Goal: Information Seeking & Learning: Learn about a topic

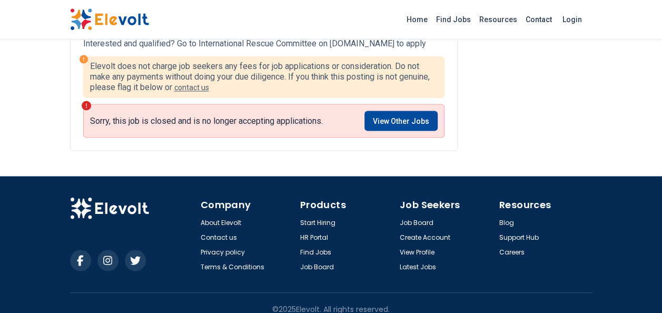
scroll to position [897, 0]
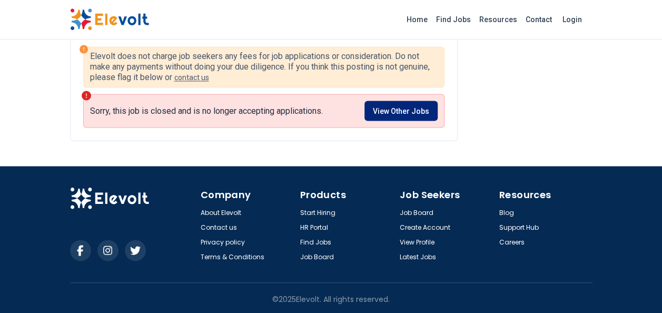
click at [418, 106] on link "View Other Jobs" at bounding box center [400, 111] width 73 height 20
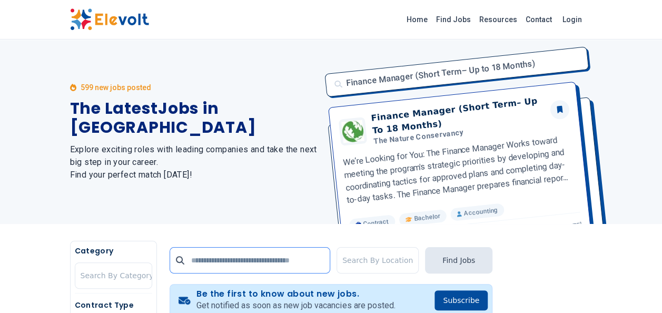
click at [287, 260] on input "text" at bounding box center [250, 260] width 161 height 26
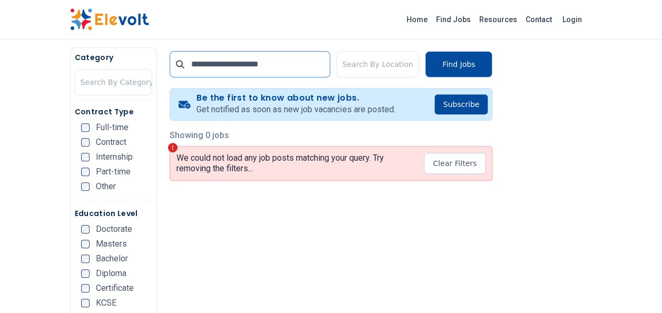
scroll to position [196, 0]
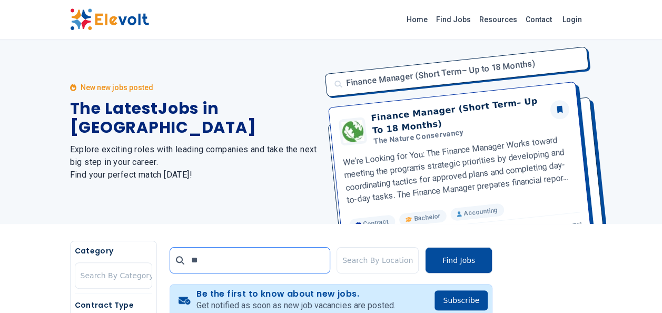
type input "*"
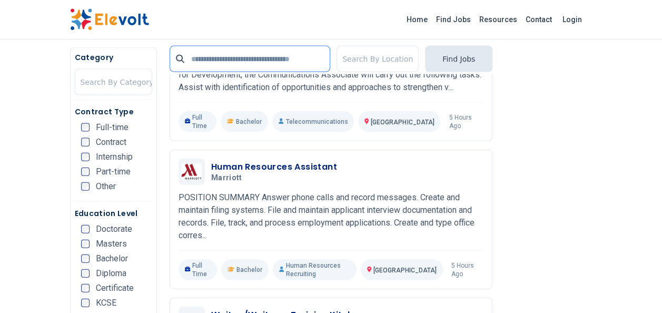
scroll to position [1110, 0]
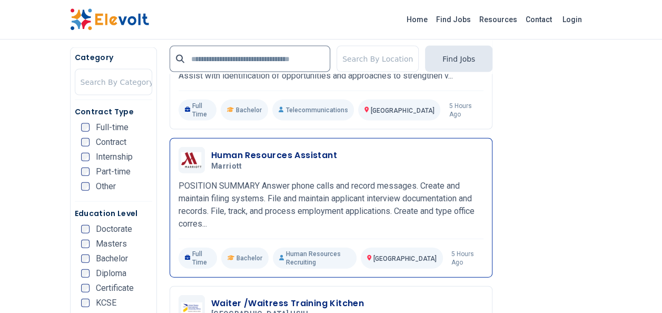
click at [321, 153] on h3 "Human Resources Assistant" at bounding box center [274, 155] width 126 height 13
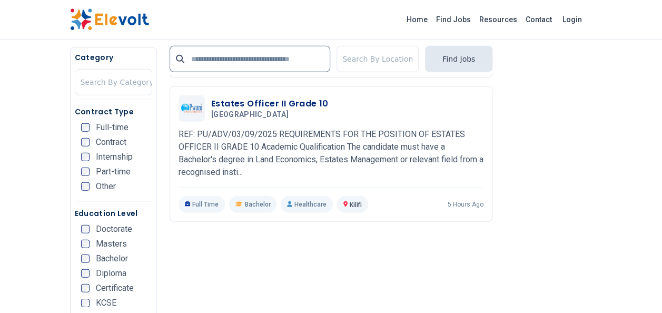
scroll to position [1448, 0]
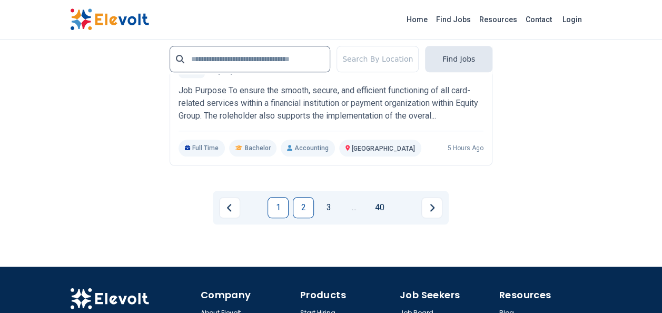
click at [302, 202] on link "2" at bounding box center [303, 207] width 21 height 21
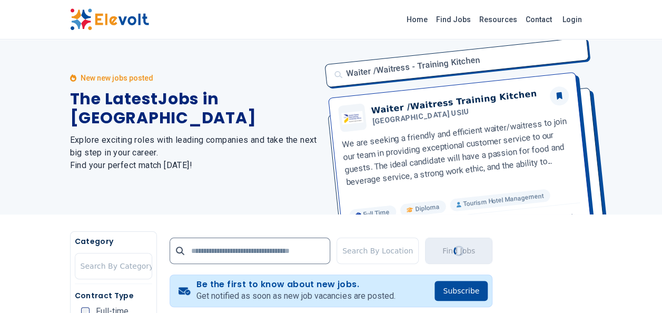
scroll to position [0, 0]
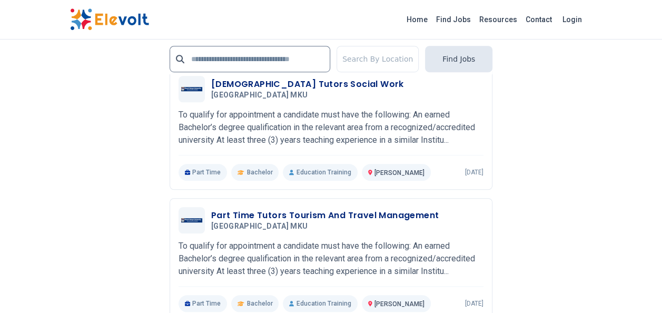
scroll to position [2332, 0]
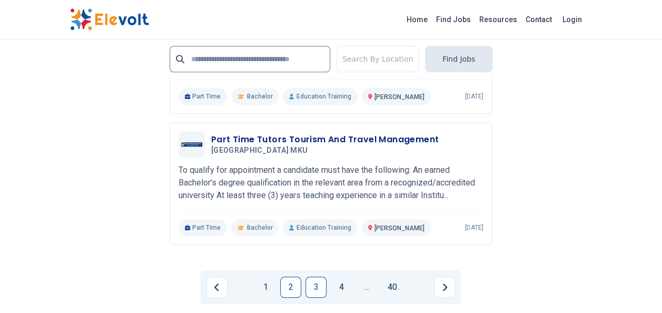
click at [314, 276] on link "3" at bounding box center [315, 286] width 21 height 21
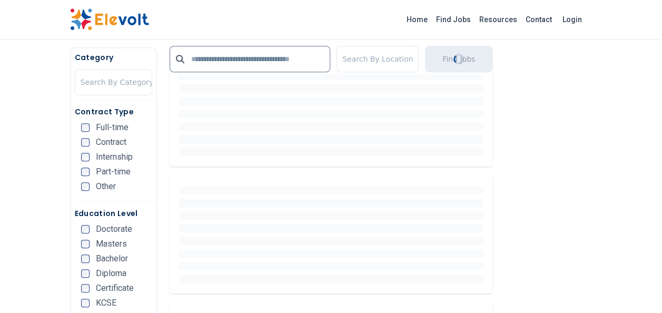
scroll to position [0, 0]
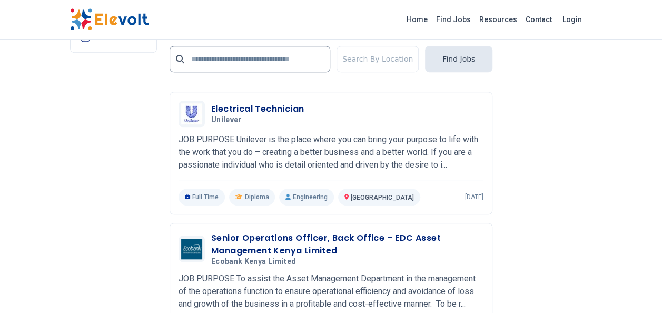
scroll to position [2318, 0]
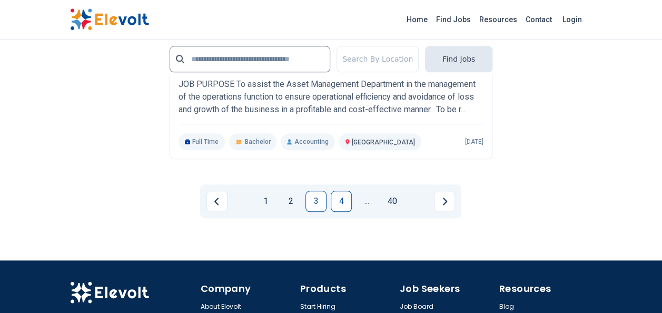
click at [350, 191] on link "4" at bounding box center [341, 201] width 21 height 21
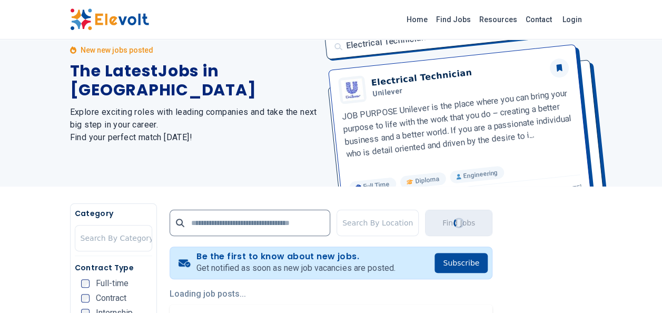
scroll to position [0, 0]
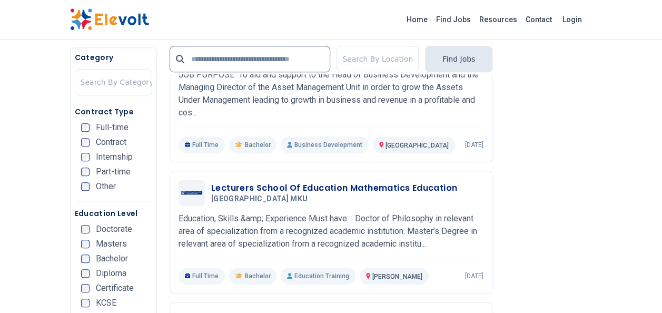
scroll to position [329, 0]
